Goal: Navigation & Orientation: Find specific page/section

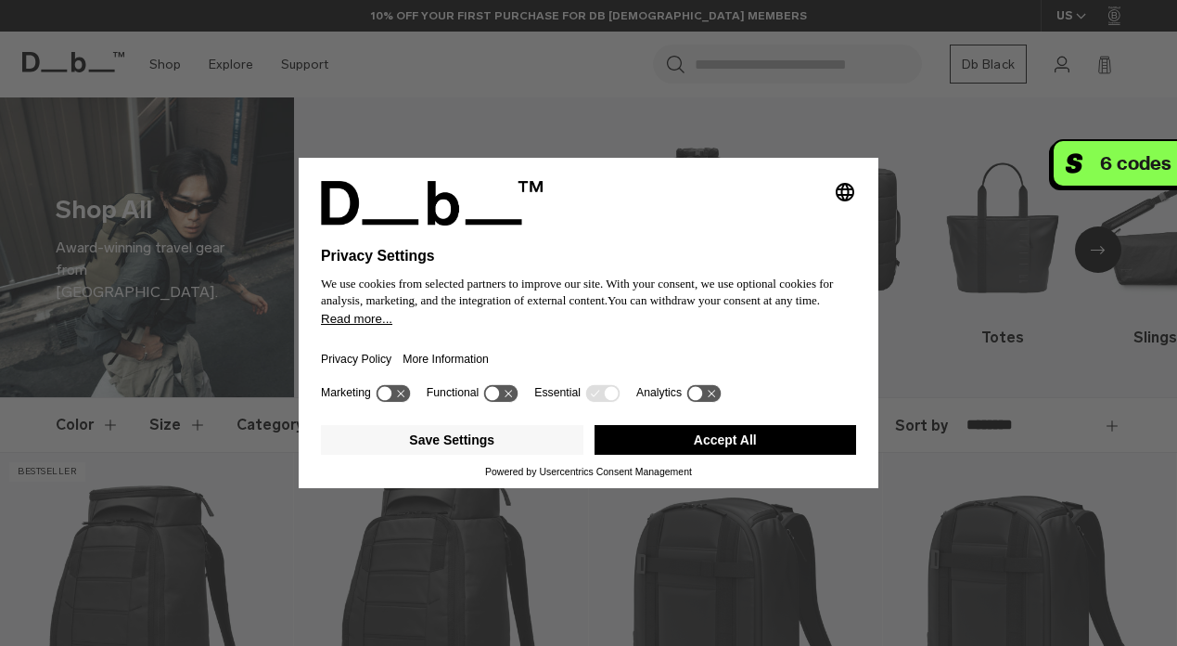
click at [764, 455] on button "Accept All" at bounding box center [726, 440] width 263 height 30
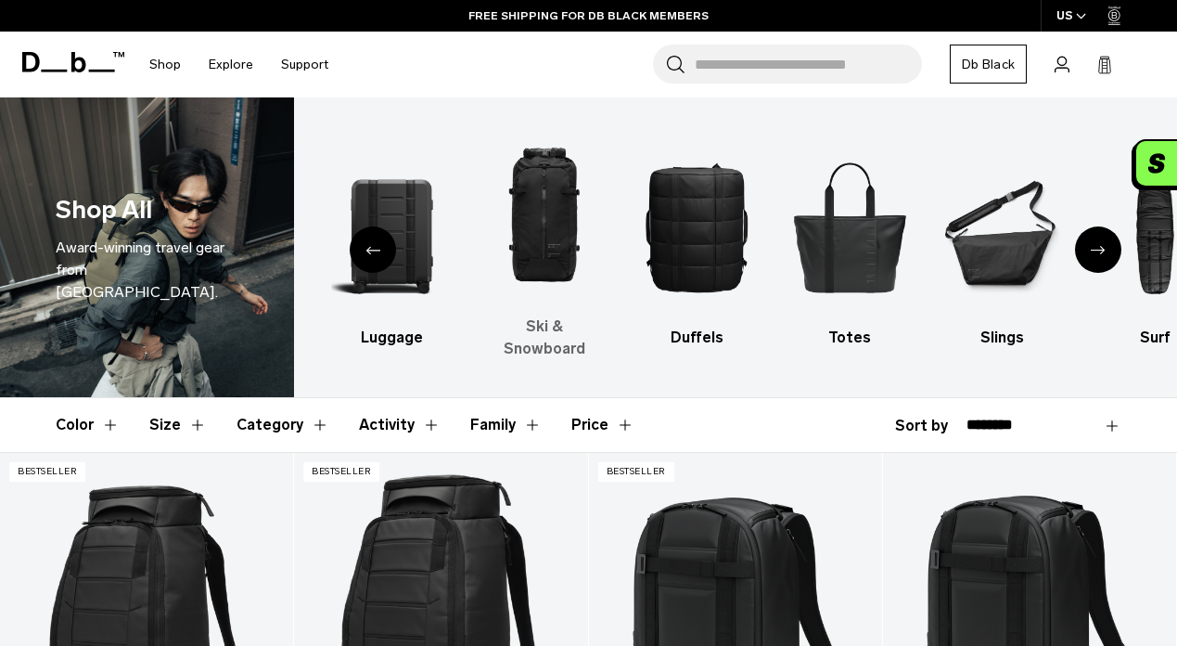
click at [563, 230] on img "3 / 10" at bounding box center [544, 215] width 121 height 181
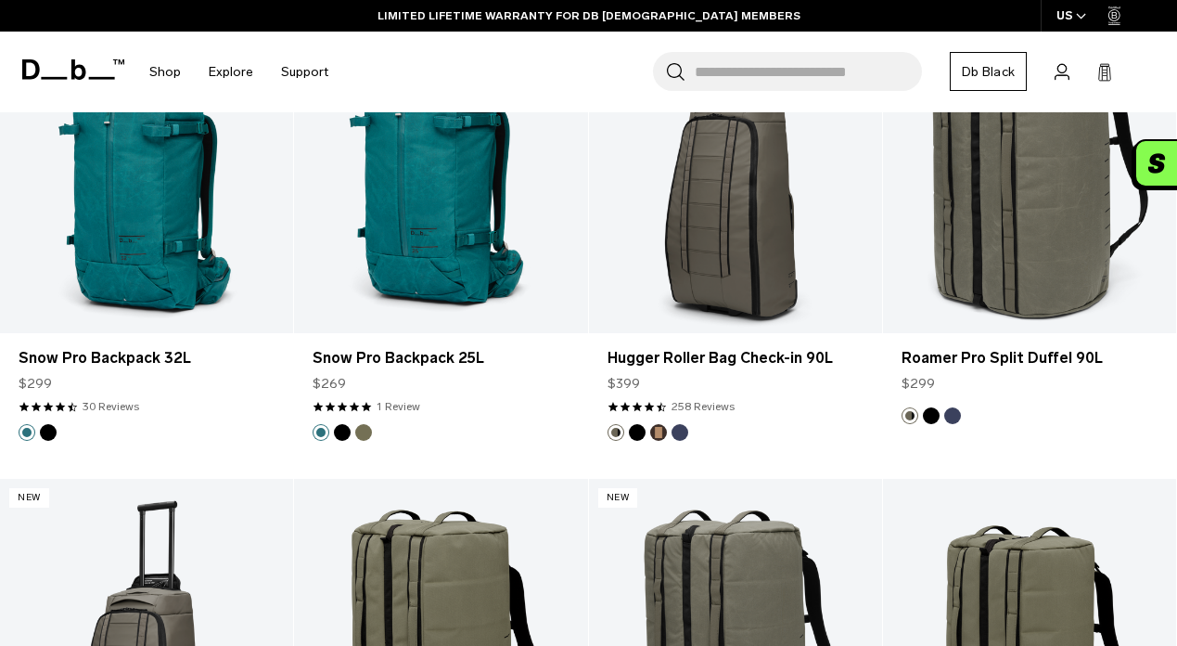
scroll to position [4609, 0]
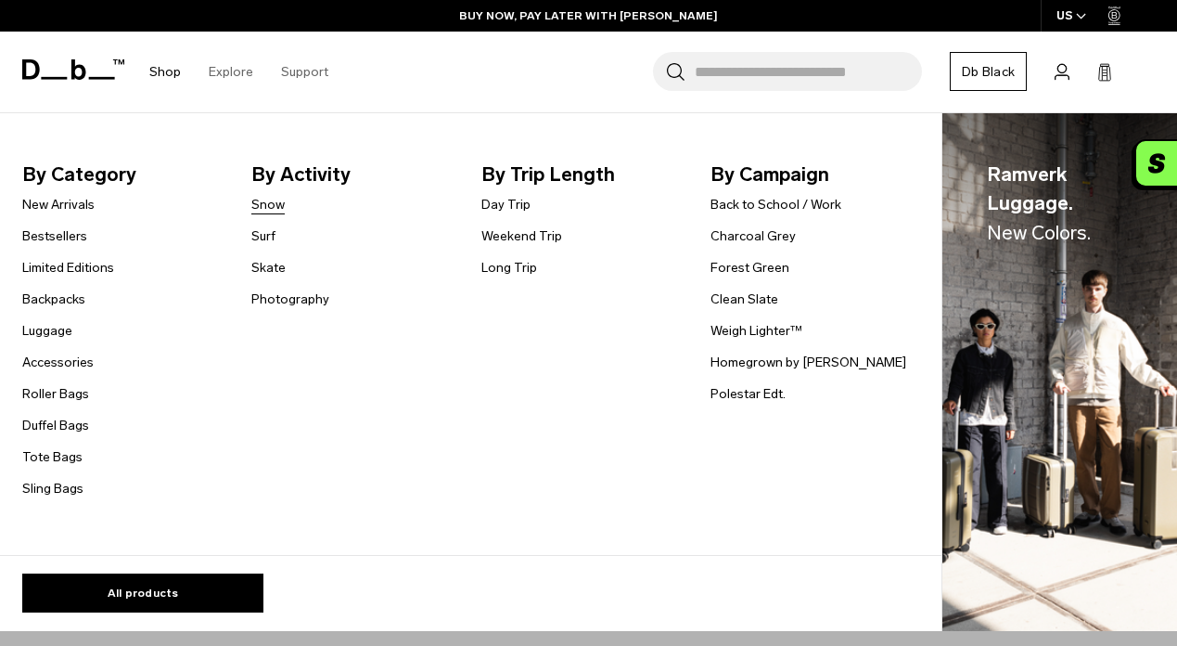
click at [272, 201] on link "Snow" at bounding box center [267, 204] width 33 height 19
